Goal: Submit feedback/report problem

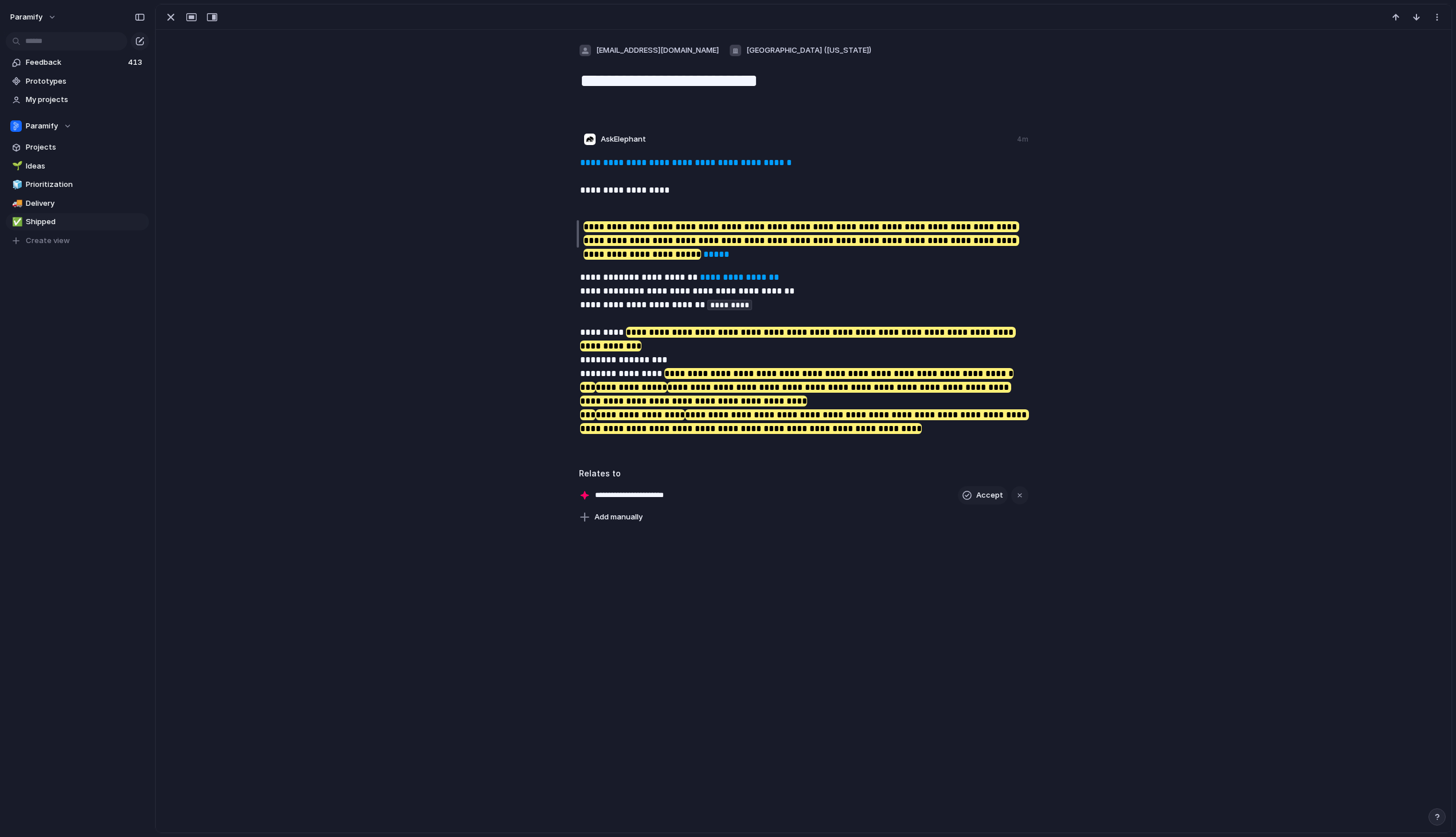
click at [774, 400] on p "**********" at bounding box center [805, 347] width 449 height 179
